Goal: Navigation & Orientation: Find specific page/section

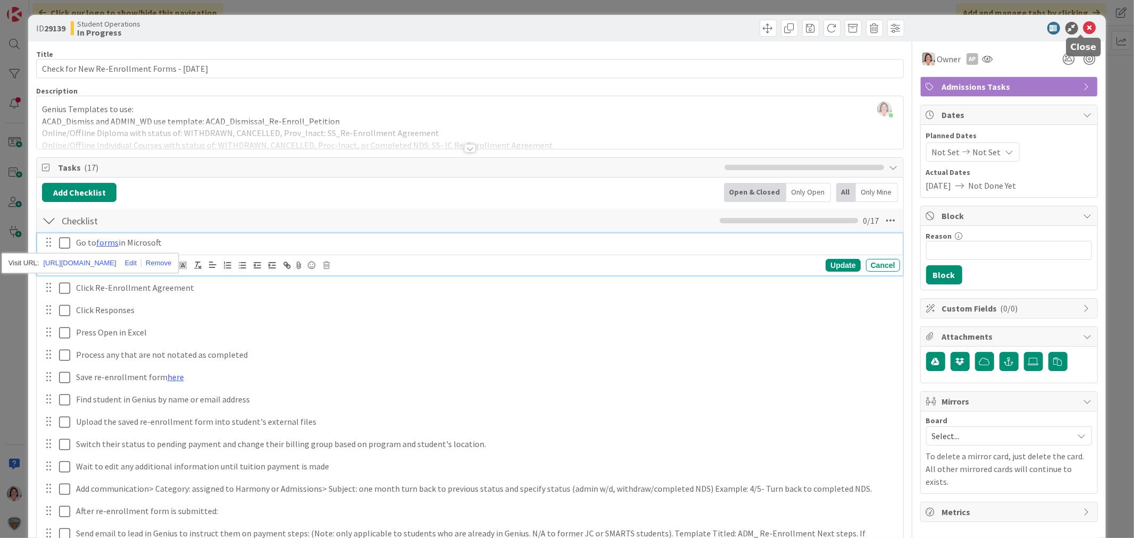
click at [1084, 27] on icon at bounding box center [1090, 28] width 13 height 13
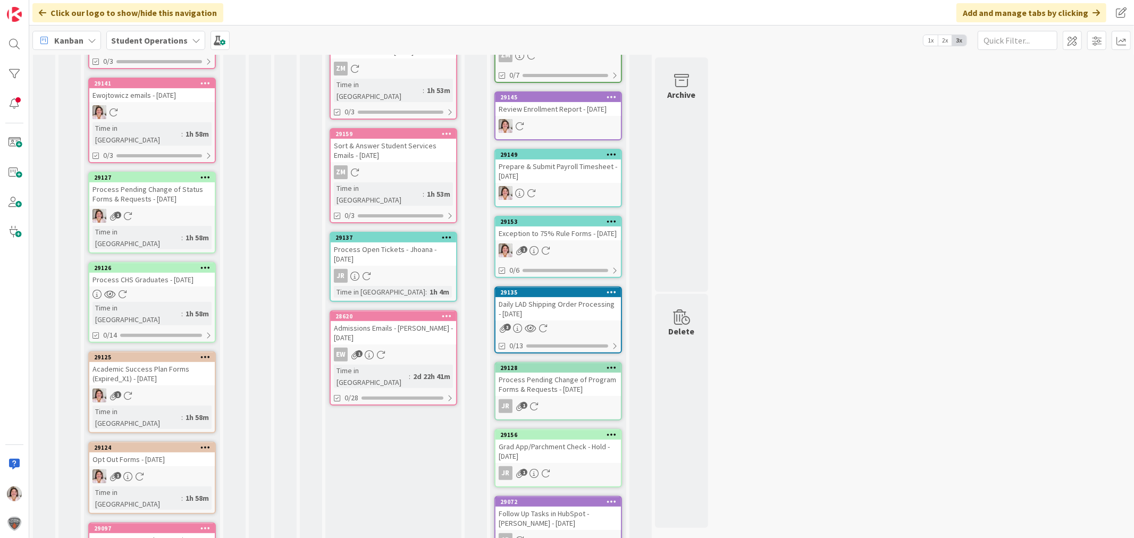
scroll to position [426, 0]
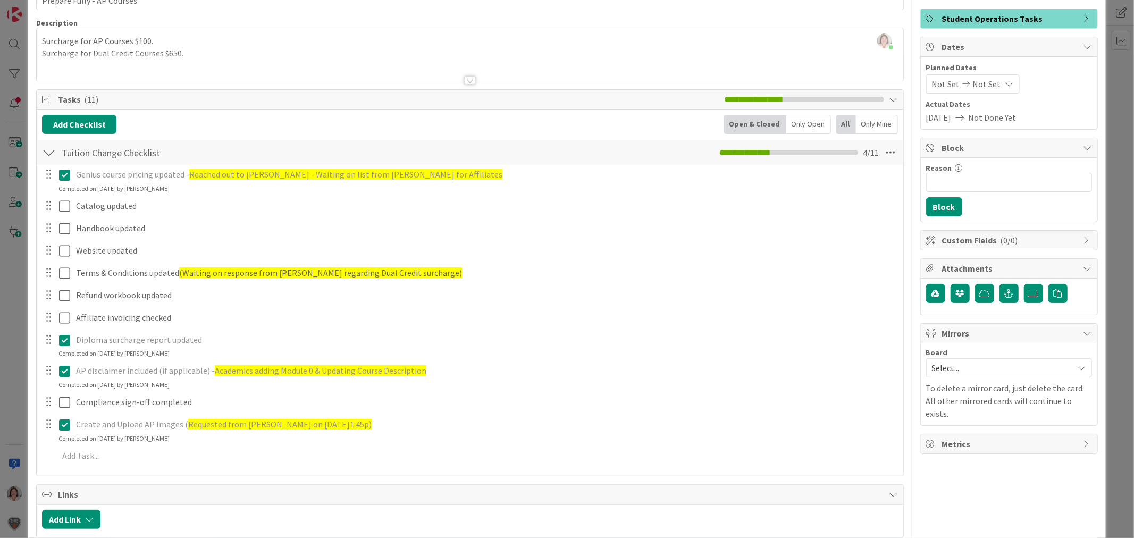
scroll to position [177, 0]
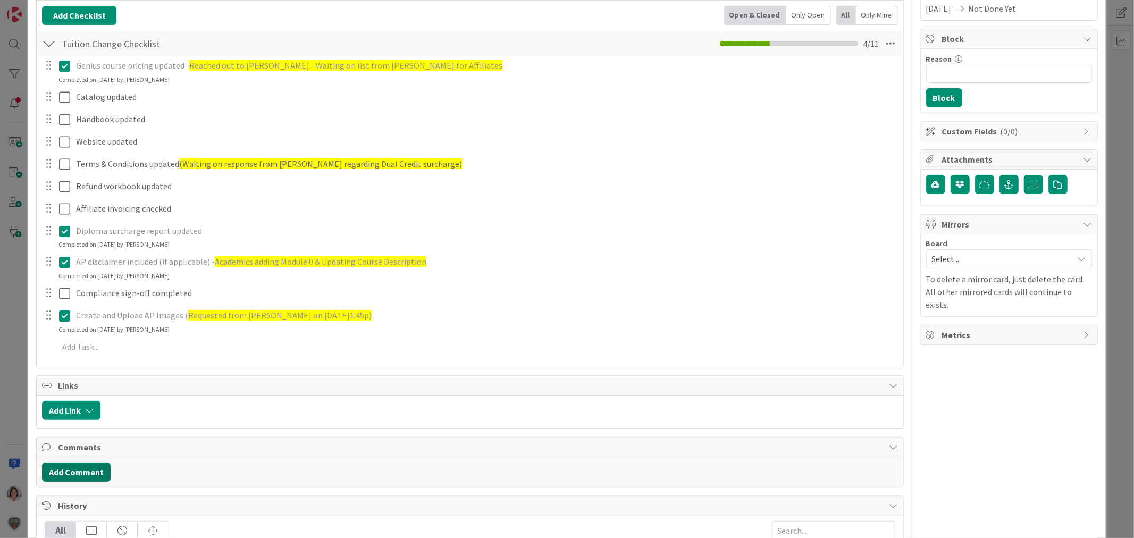
click at [82, 475] on button "Add Comment" at bounding box center [76, 472] width 69 height 19
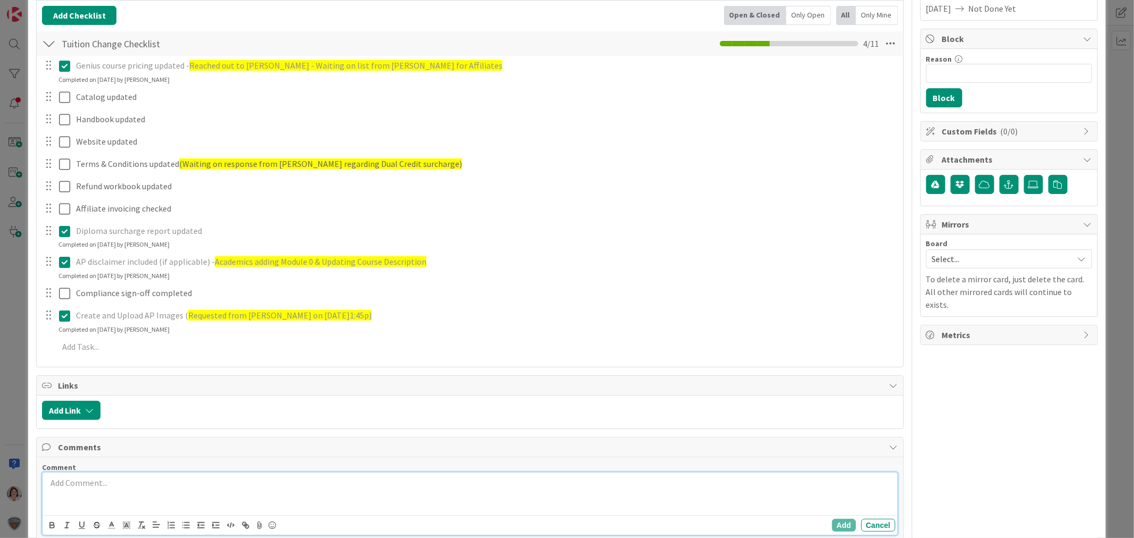
click at [82, 481] on p at bounding box center [470, 483] width 846 height 12
click at [149, 491] on p at bounding box center [470, 495] width 846 height 12
click at [139, 482] on p "4166966 - [PERSON_NAME]" at bounding box center [470, 483] width 846 height 12
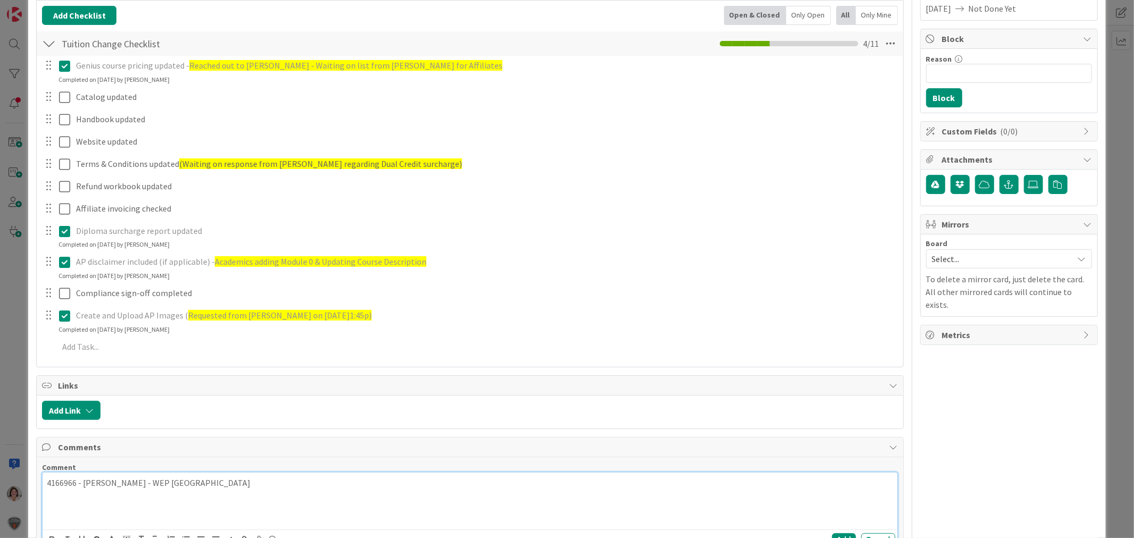
click at [193, 477] on div "4166966 - [PERSON_NAME] - WEP [GEOGRAPHIC_DATA]" at bounding box center [470, 501] width 855 height 57
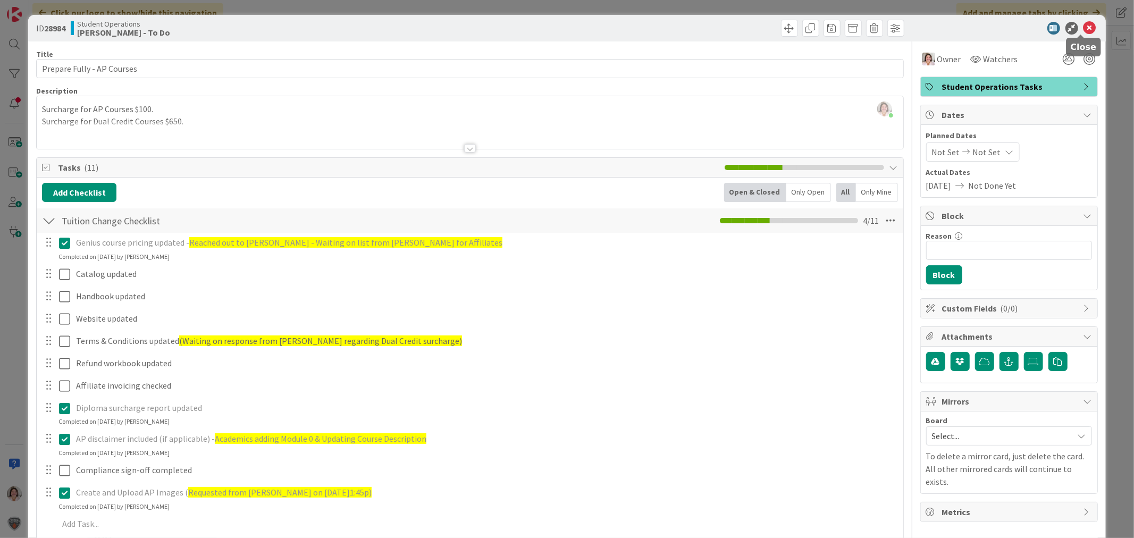
click at [1084, 26] on icon at bounding box center [1090, 28] width 13 height 13
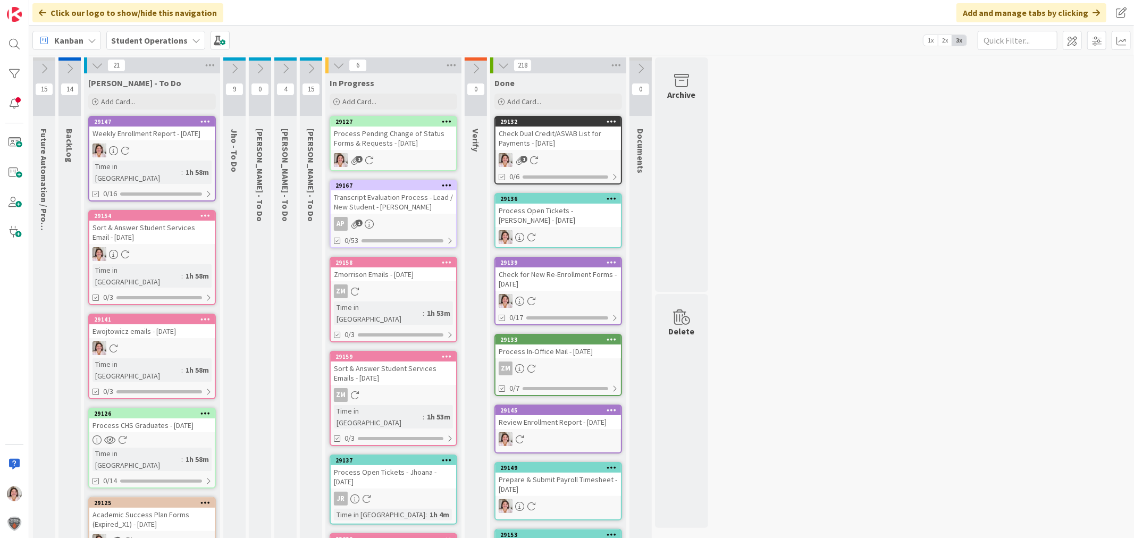
click at [390, 133] on div "Process Pending Change of Status Forms & Requests - [DATE]" at bounding box center [394, 138] width 126 height 23
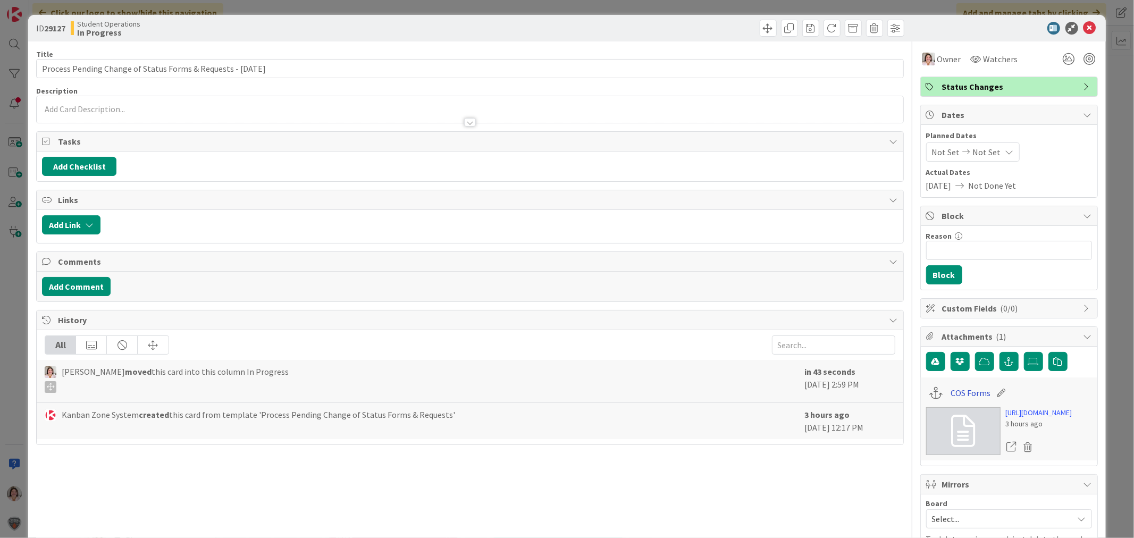
click at [951, 394] on link "COS Forms" at bounding box center [971, 393] width 40 height 13
click at [1084, 25] on icon at bounding box center [1090, 28] width 13 height 13
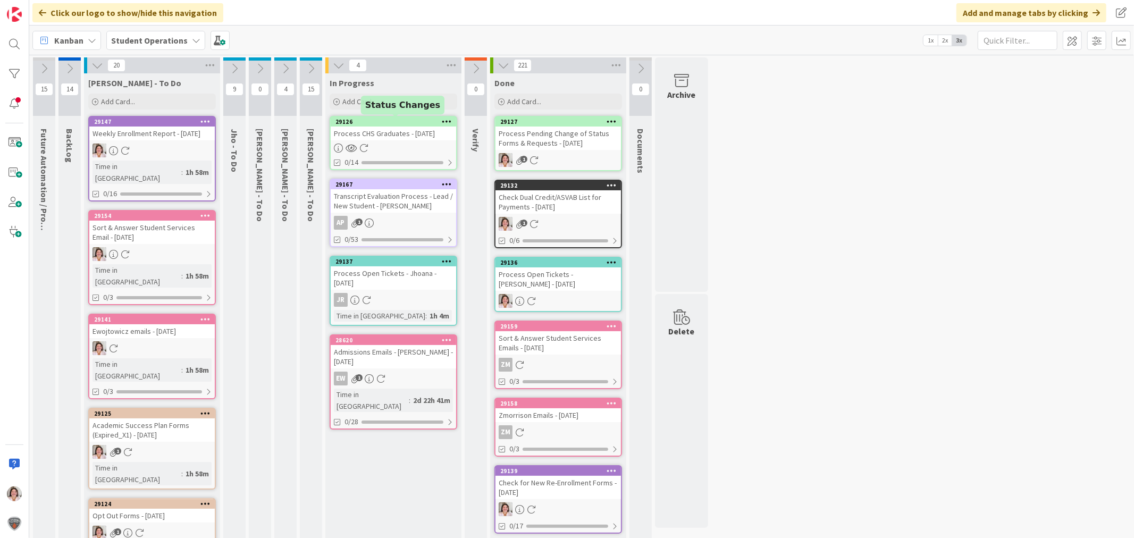
click at [423, 141] on div "29126 Process CHS Graduates - [DATE] 0/14" at bounding box center [394, 143] width 128 height 54
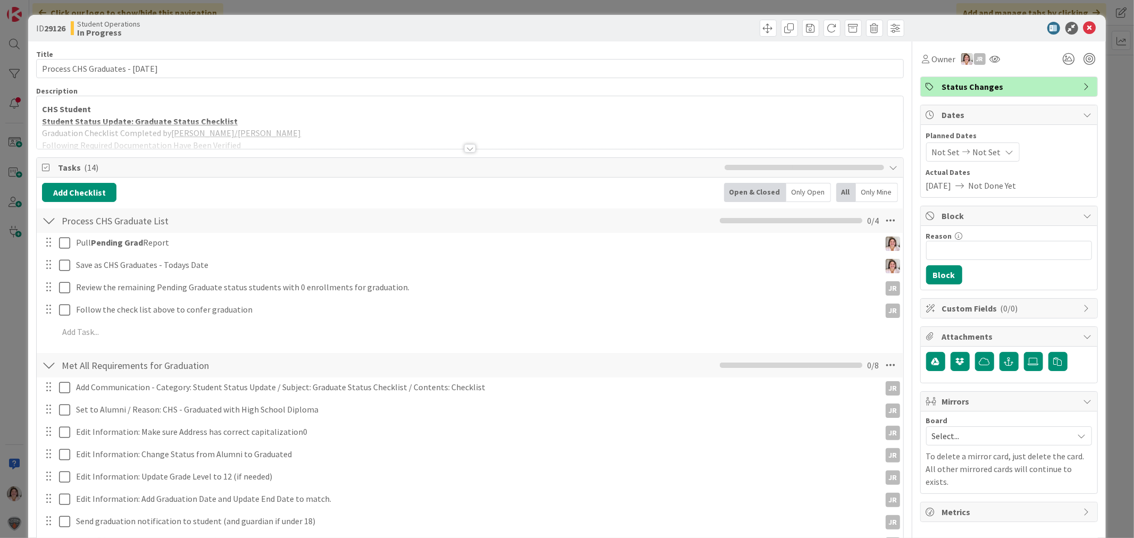
click at [466, 150] on div at bounding box center [470, 148] width 12 height 9
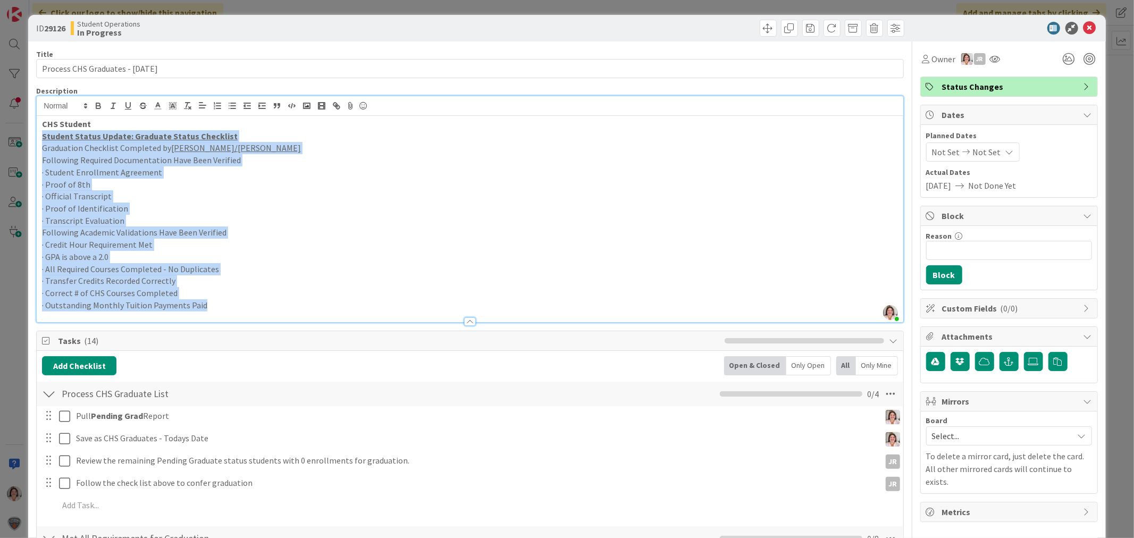
drag, startPoint x: 206, startPoint y: 305, endPoint x: 39, endPoint y: 137, distance: 236.5
click at [39, 137] on div "CHS Student Student Status Update: Graduate Status Checklist Graduation Checkli…" at bounding box center [470, 219] width 866 height 206
copy div "Student Status Update: Graduate Status Checklist Graduation Checklist Completed…"
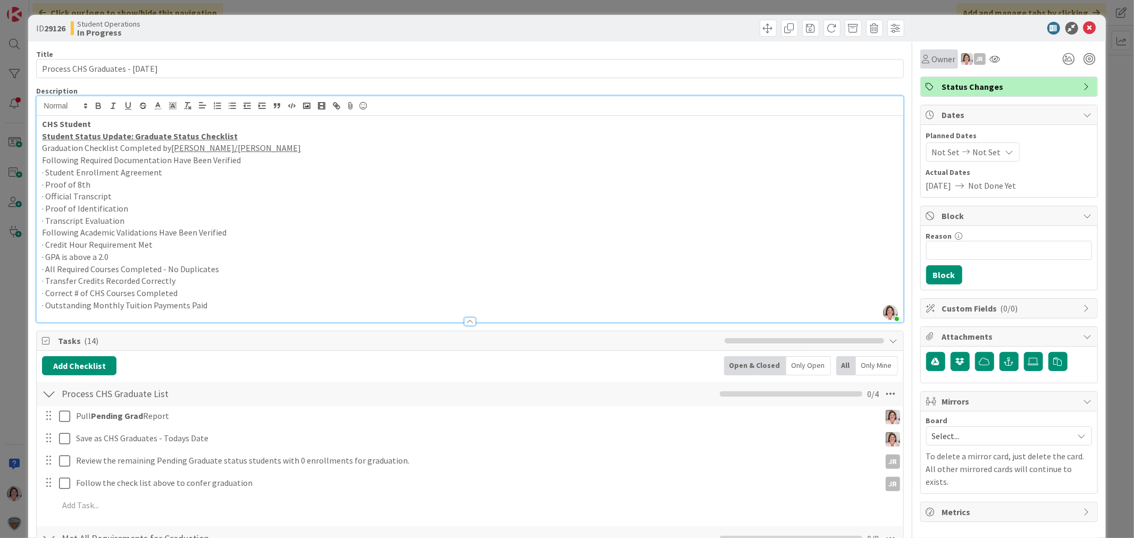
click at [923, 60] on icon at bounding box center [926, 59] width 7 height 9
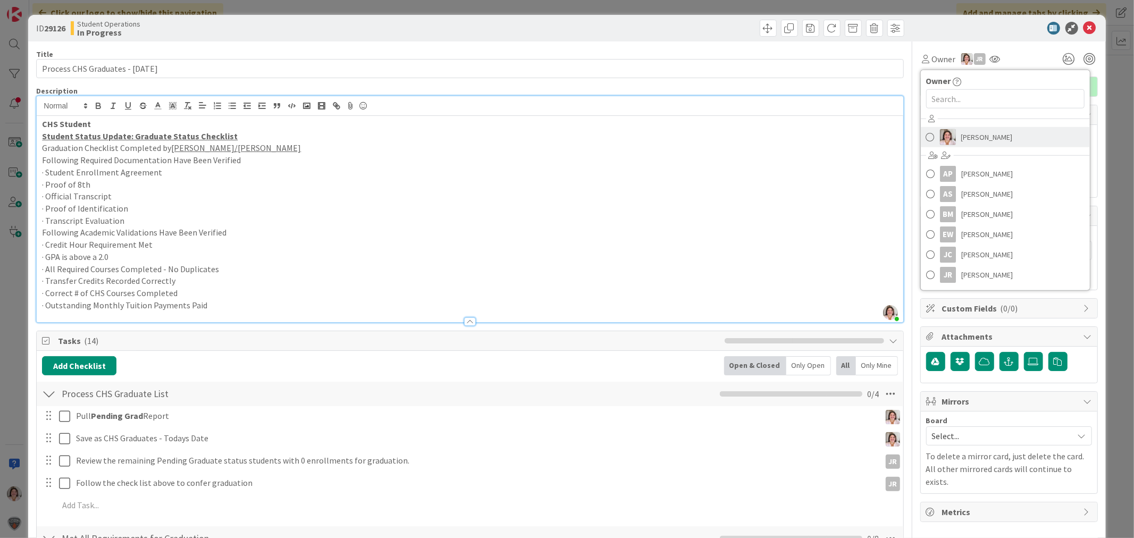
click at [962, 137] on span "[PERSON_NAME]" at bounding box center [988, 137] width 52 height 16
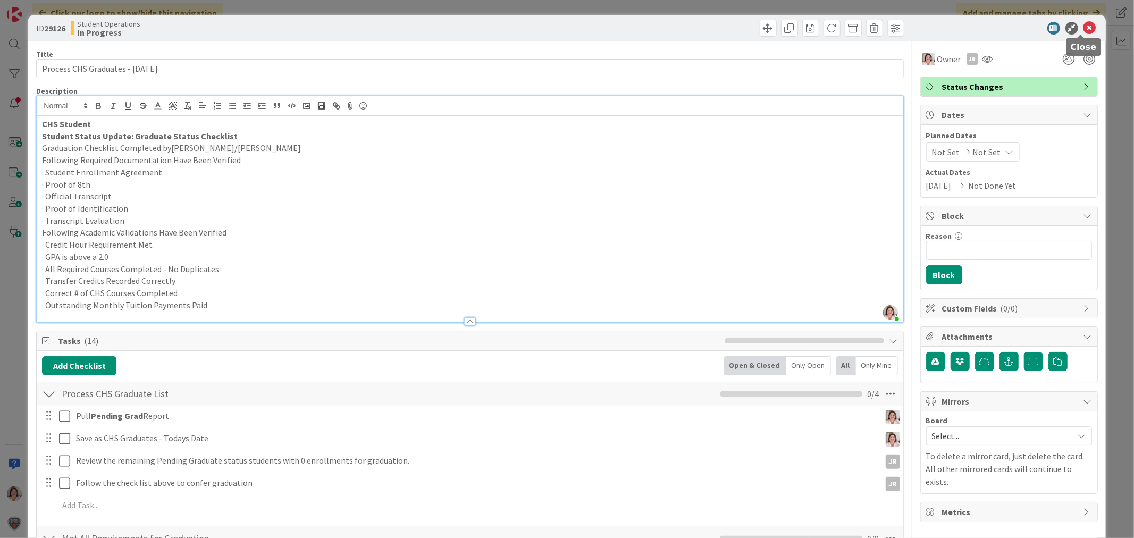
click at [1084, 25] on icon at bounding box center [1090, 28] width 13 height 13
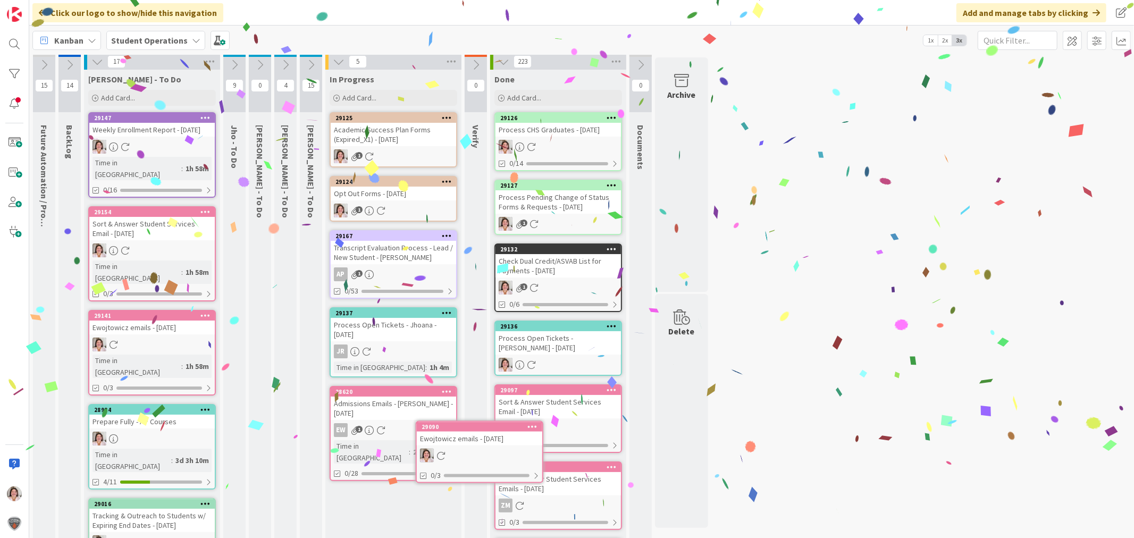
scroll to position [8, 0]
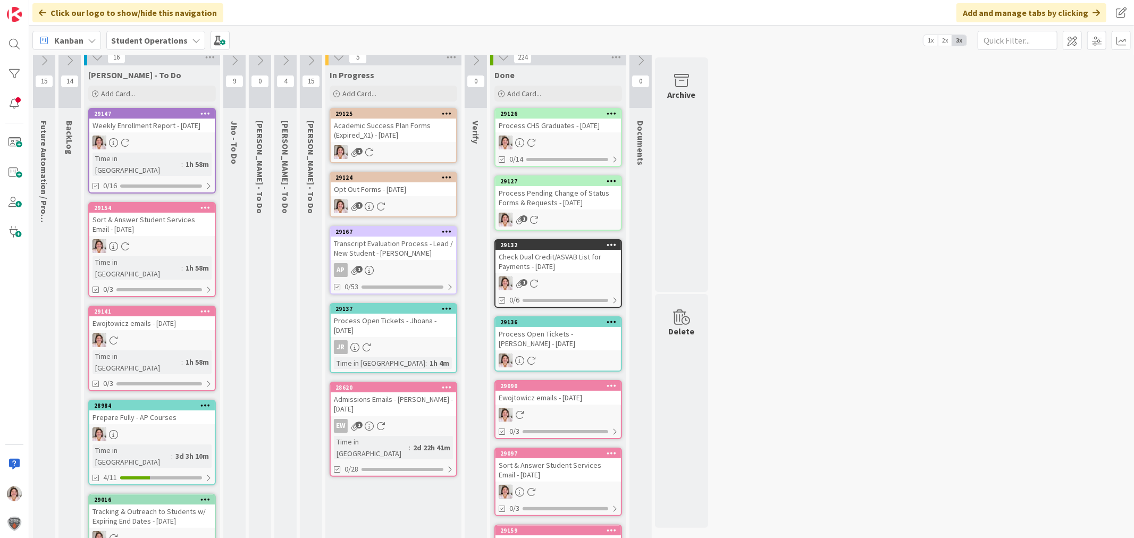
click at [412, 126] on div "Academic Success Plan Forms (Expired_X1) - [DATE]" at bounding box center [394, 130] width 126 height 23
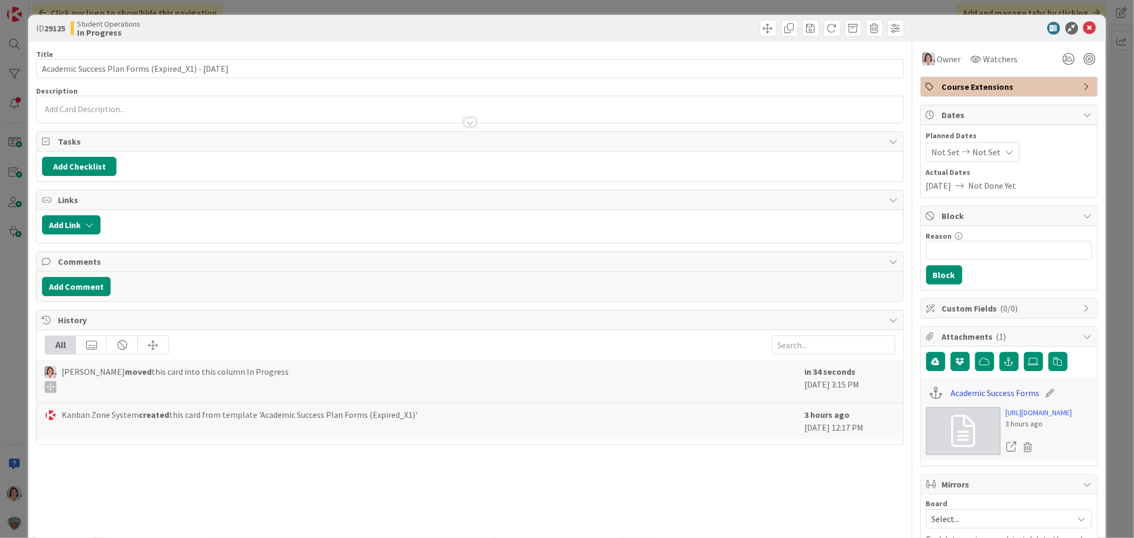
click at [972, 394] on link "Academic Success Forms" at bounding box center [995, 393] width 89 height 13
click at [1084, 28] on icon at bounding box center [1090, 28] width 13 height 13
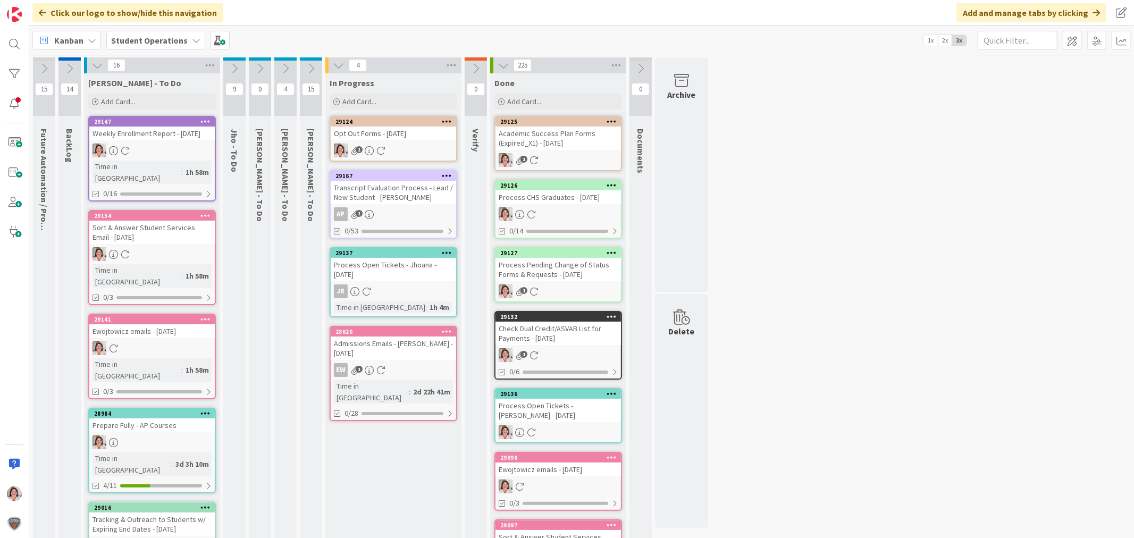
click at [386, 146] on div "1" at bounding box center [394, 151] width 126 height 14
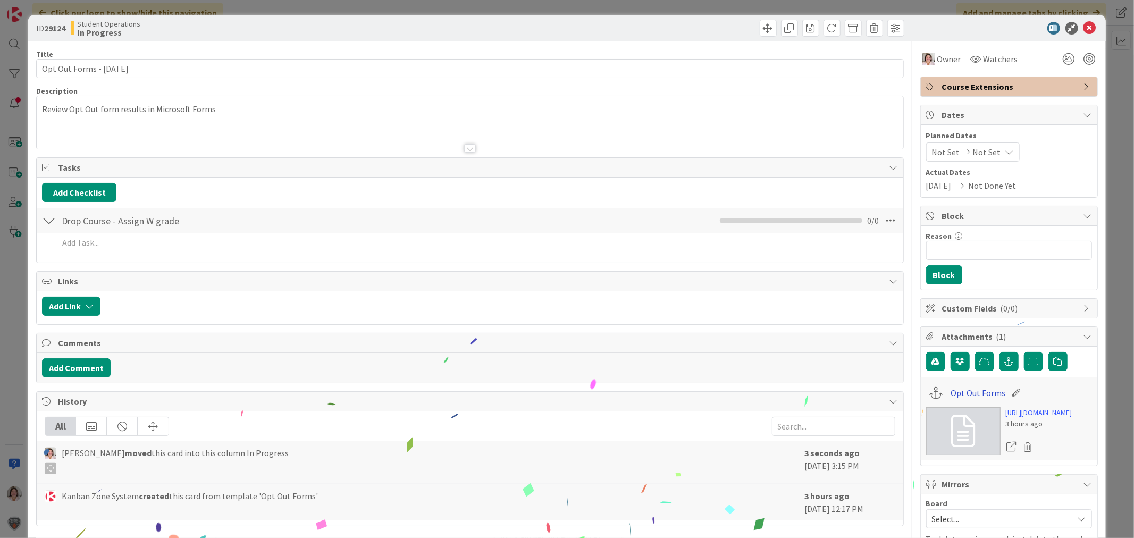
click at [955, 390] on link "Opt Out Forms" at bounding box center [978, 393] width 55 height 13
click at [1084, 24] on icon at bounding box center [1090, 28] width 13 height 13
